Goal: Information Seeking & Learning: Learn about a topic

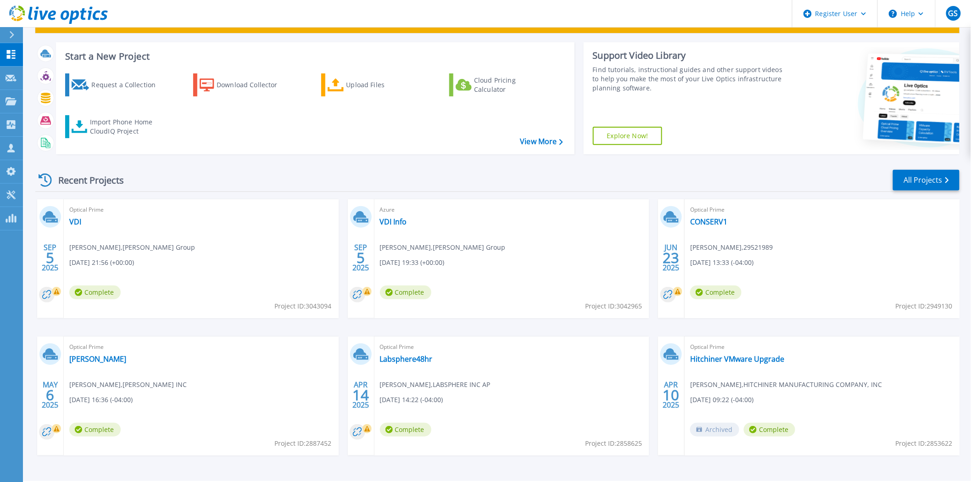
scroll to position [39, 0]
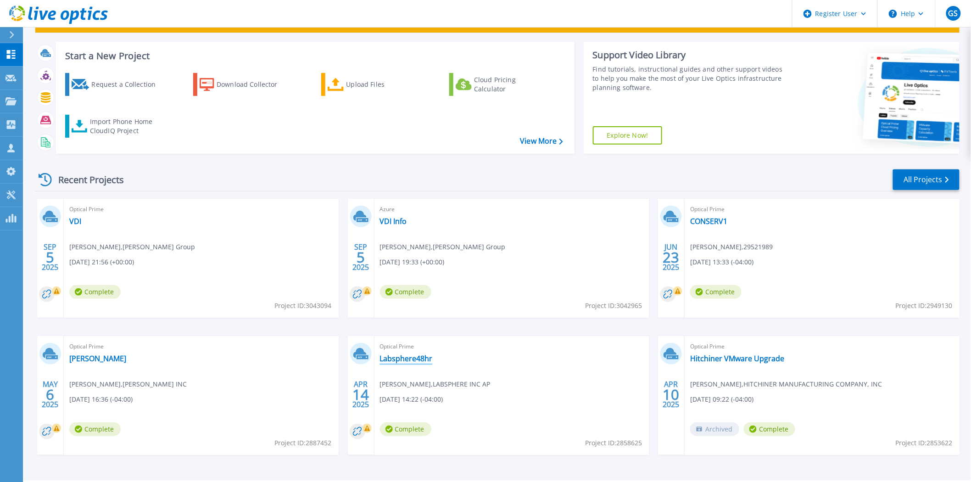
click at [419, 357] on link "Labsphere48hr" at bounding box center [406, 358] width 53 height 9
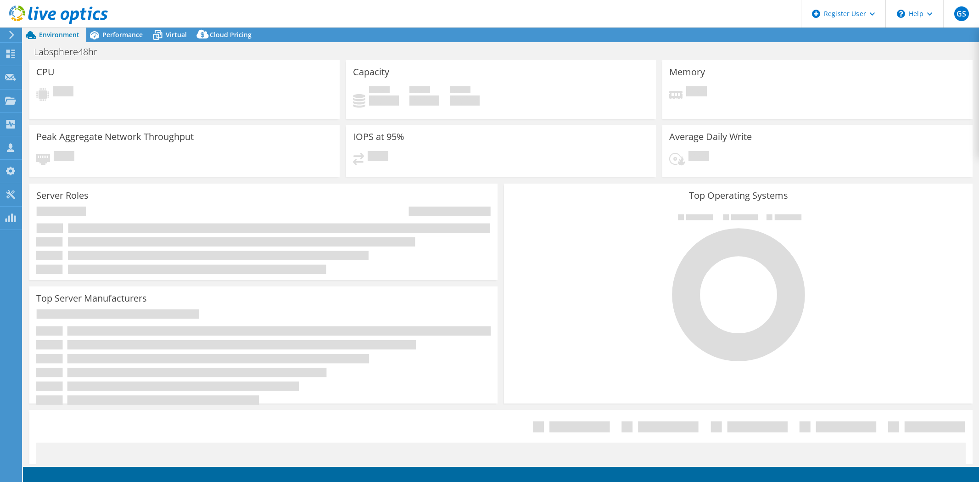
select select "USD"
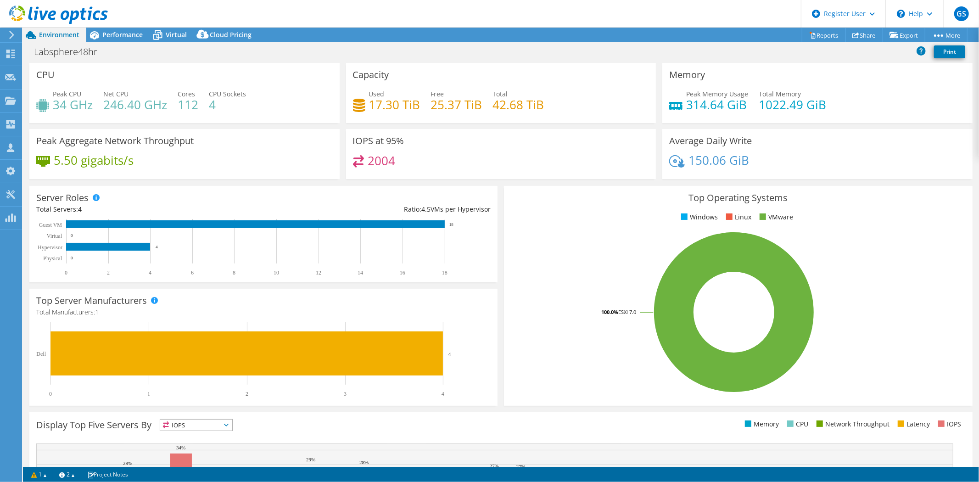
click at [447, 171] on div "2004" at bounding box center [501, 165] width 296 height 20
click at [118, 36] on span "Performance" at bounding box center [122, 34] width 40 height 9
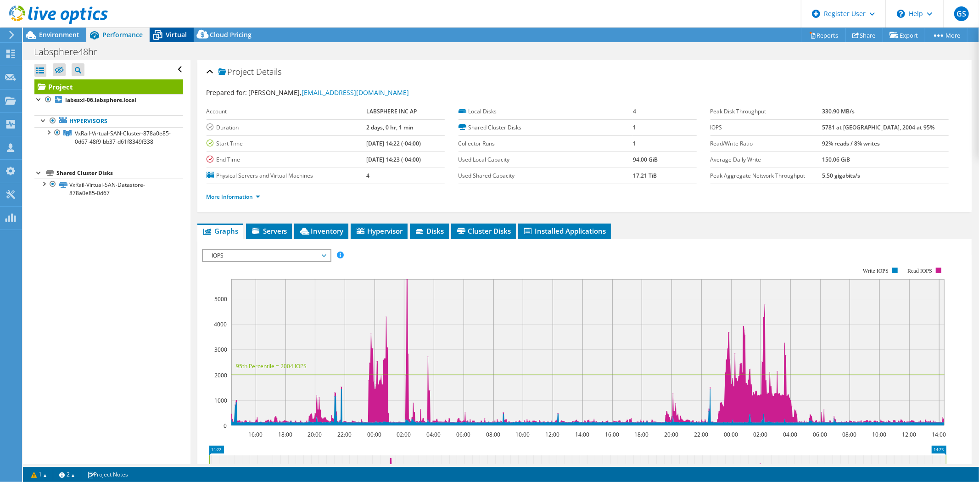
click at [158, 32] on icon at bounding box center [158, 35] width 16 height 16
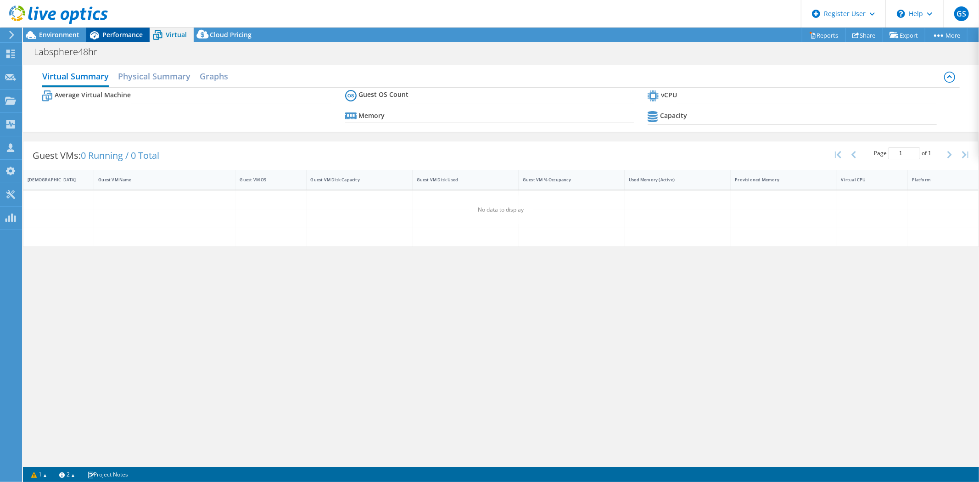
click at [136, 34] on span "Performance" at bounding box center [122, 34] width 40 height 9
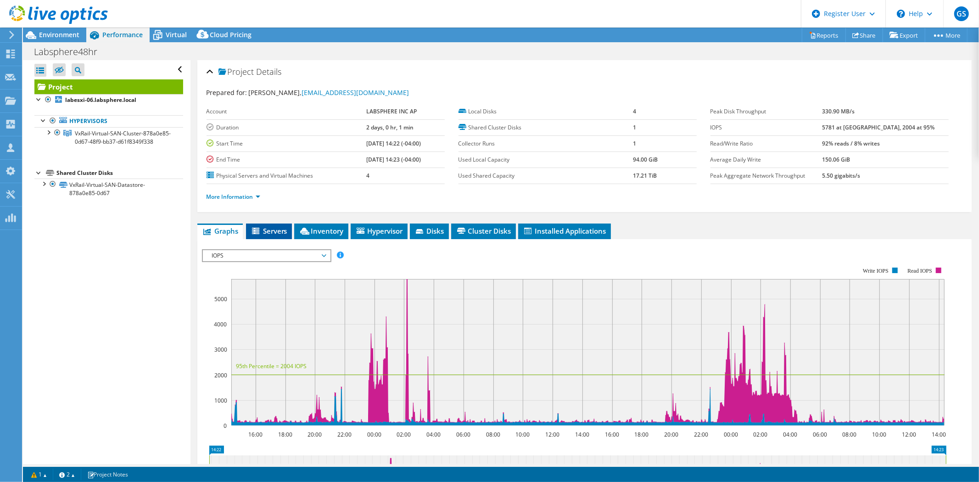
click at [280, 226] on span "Servers" at bounding box center [269, 230] width 37 height 9
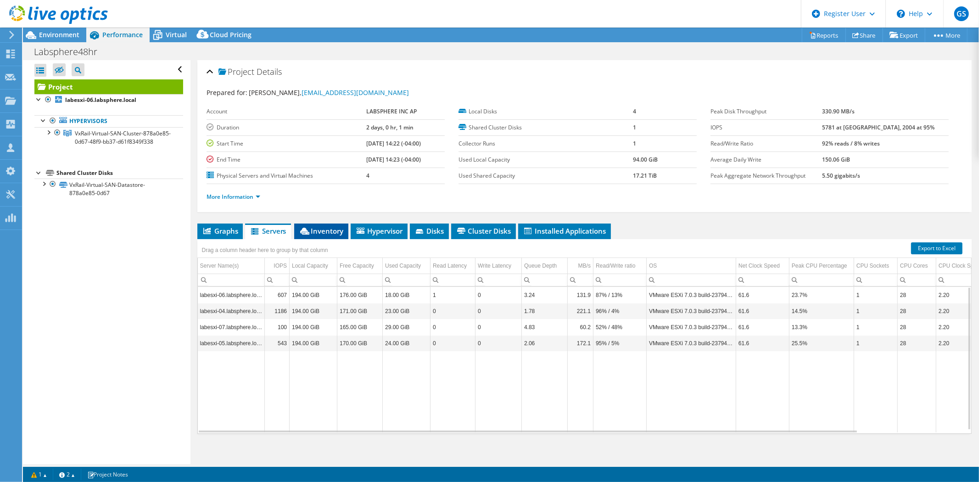
click at [325, 232] on span "Inventory" at bounding box center [321, 230] width 45 height 9
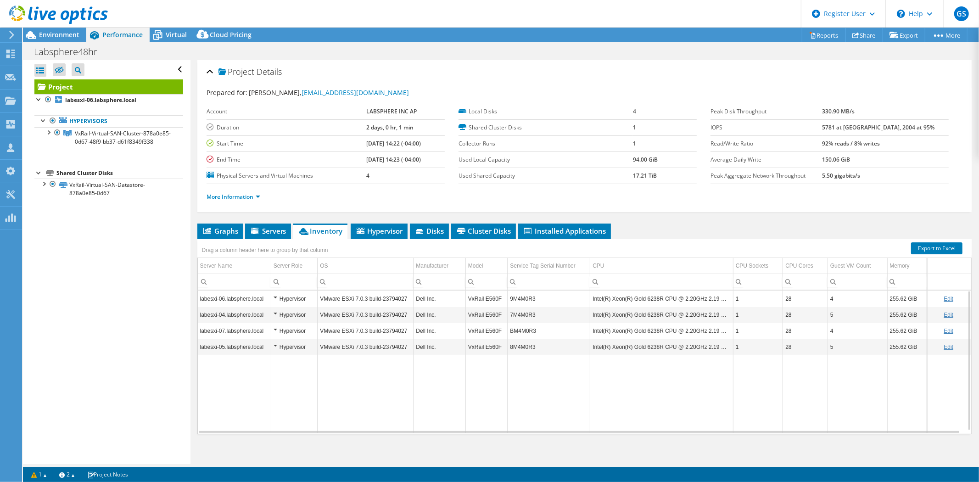
scroll to position [0, 0]
drag, startPoint x: 539, startPoint y: 295, endPoint x: 509, endPoint y: 299, distance: 30.1
click at [509, 299] on td "9M4M0R3" at bounding box center [549, 298] width 83 height 16
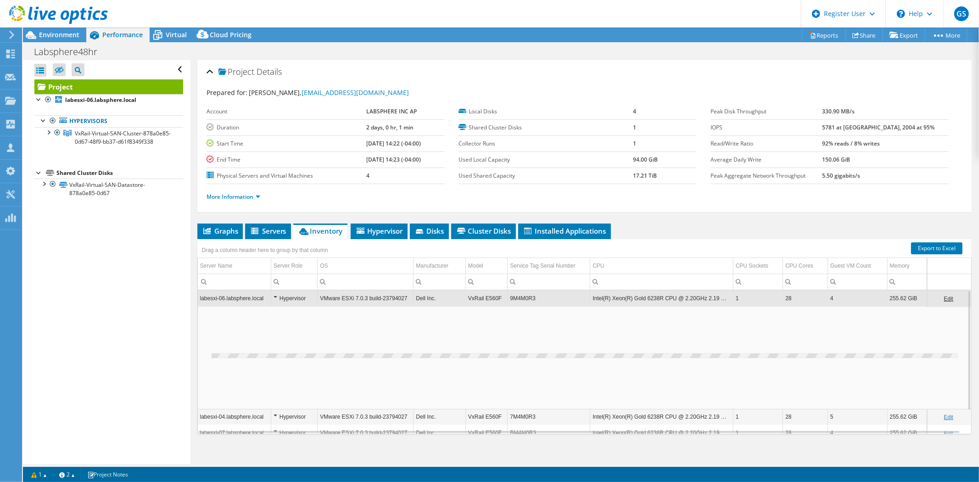
scroll to position [0, 0]
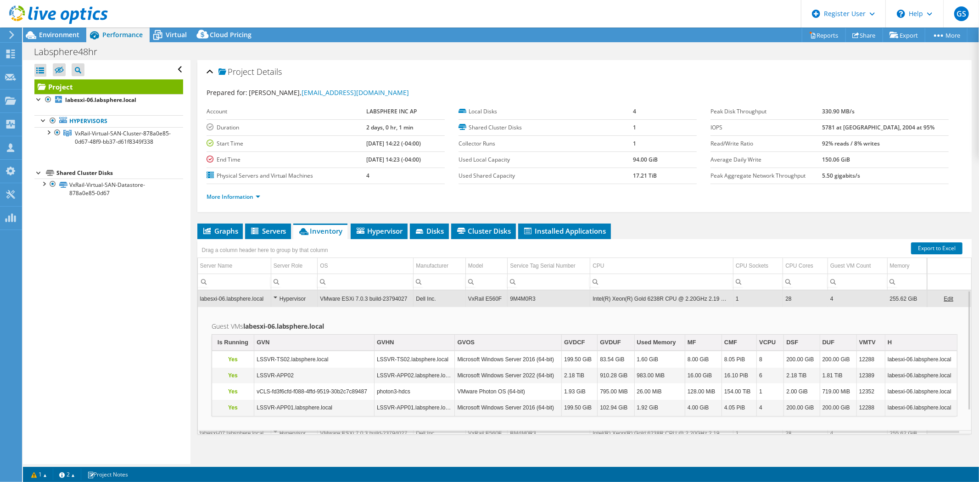
copy td "9M4M0R3"
click at [512, 354] on td "Microsoft Windows Server 2016 (64-bit)" at bounding box center [508, 360] width 107 height 16
click at [272, 229] on span "Servers" at bounding box center [268, 230] width 37 height 9
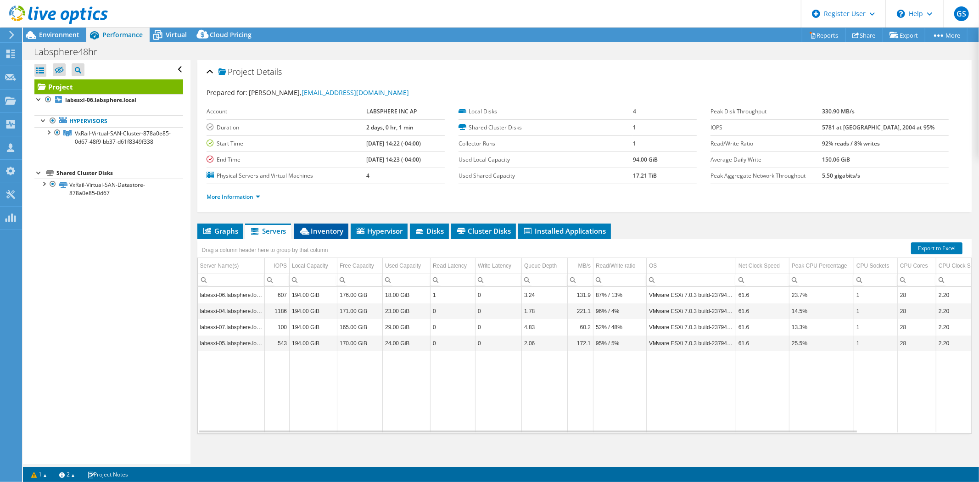
click at [318, 229] on span "Inventory" at bounding box center [321, 230] width 45 height 9
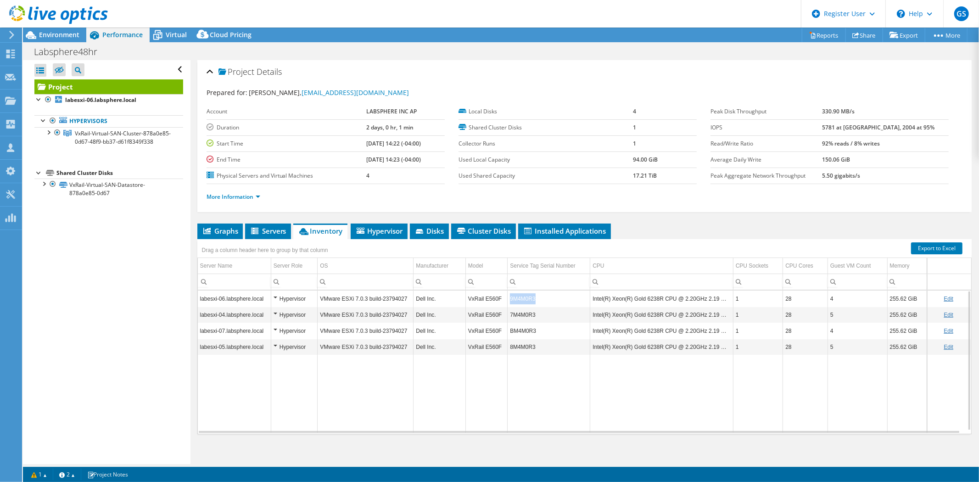
drag, startPoint x: 542, startPoint y: 297, endPoint x: 509, endPoint y: 299, distance: 32.2
click at [509, 299] on td "9M4M0R3" at bounding box center [549, 298] width 83 height 16
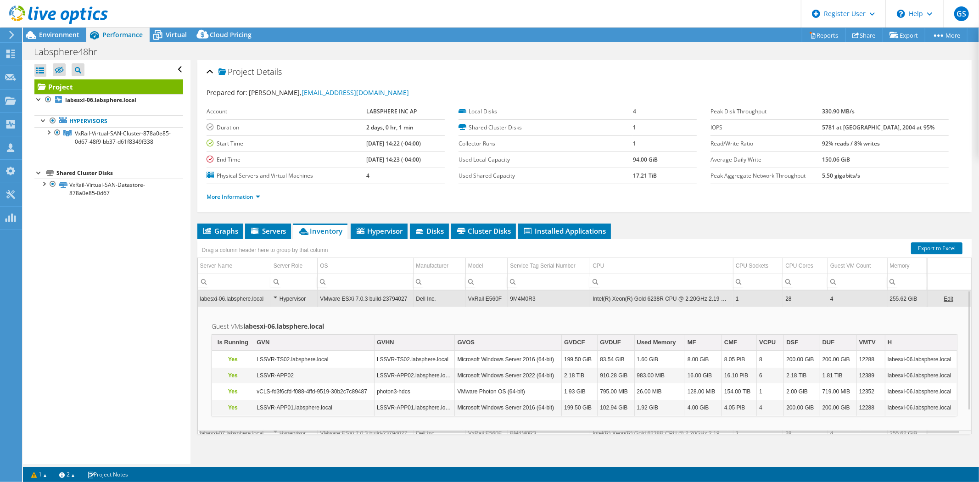
copy td "9M4M0R3"
click at [525, 312] on td "Guest VMs labesxi-06.labsphere.local Is Running GVN GVHN GVOS GVDCF GVDUF Used …" at bounding box center [584, 369] width 773 height 124
drag, startPoint x: 543, startPoint y: 299, endPoint x: 503, endPoint y: 302, distance: 40.0
click at [503, 302] on tr "labesxi-06.labsphere.local Hypervisor VMware ESXi 7.0.3 build-23794027 Dell Inc…" at bounding box center [584, 298] width 773 height 16
